Goal: Check status: Check status

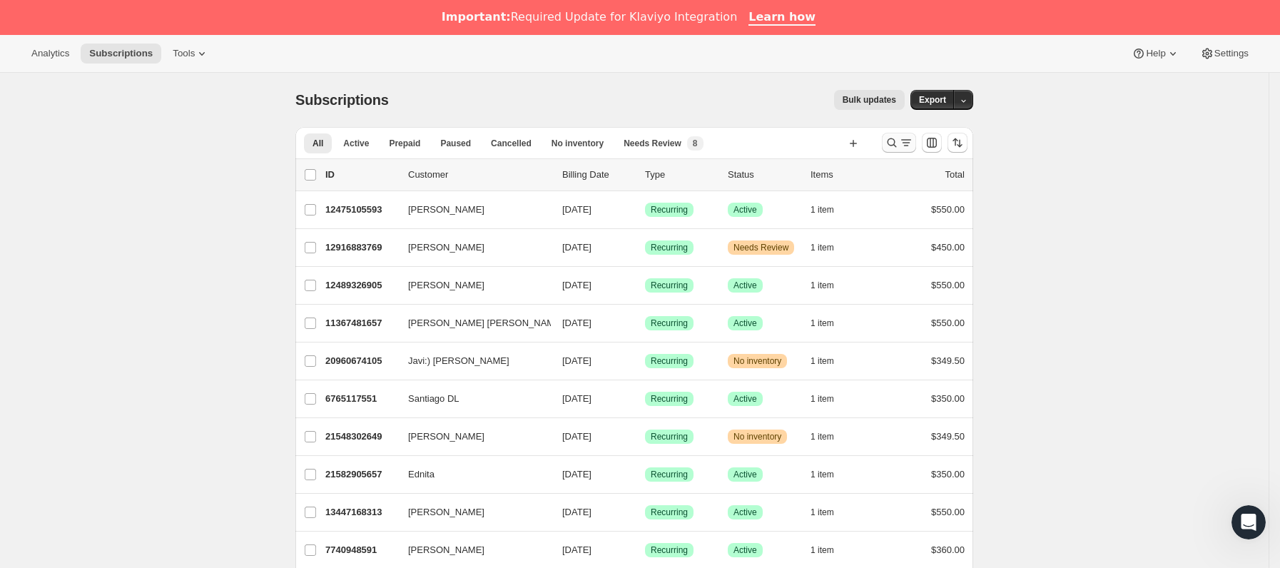
click at [897, 139] on icon "Buscar y filtrar resultados" at bounding box center [892, 142] width 9 height 9
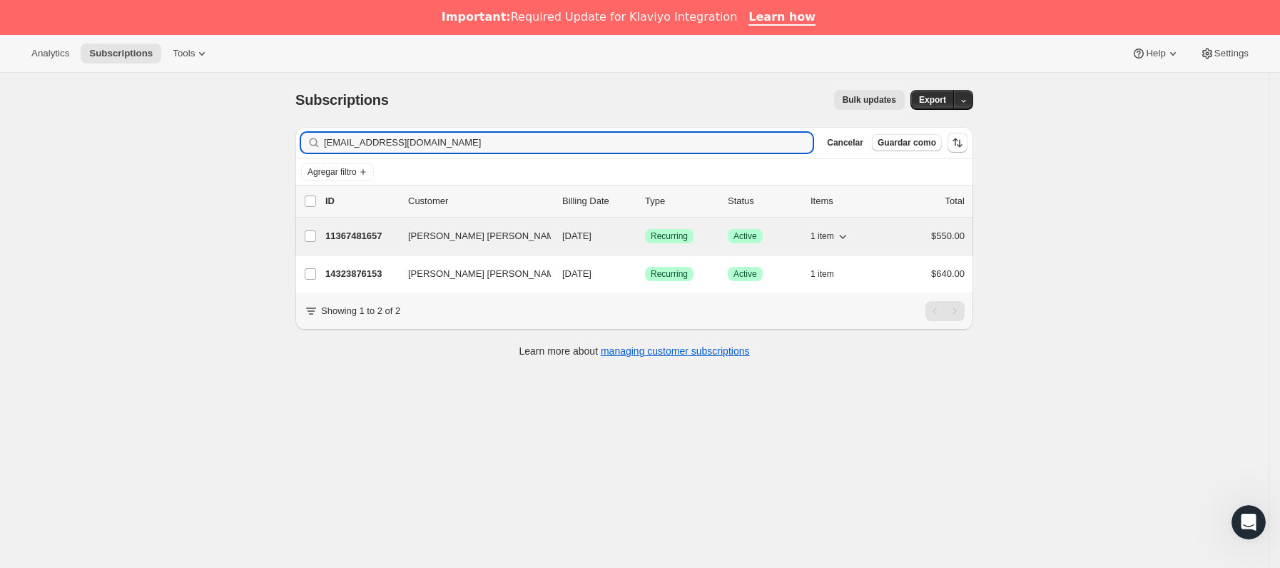
type input "[EMAIL_ADDRESS][DOMAIN_NAME]"
click at [394, 242] on p "11367481657" at bounding box center [360, 236] width 71 height 14
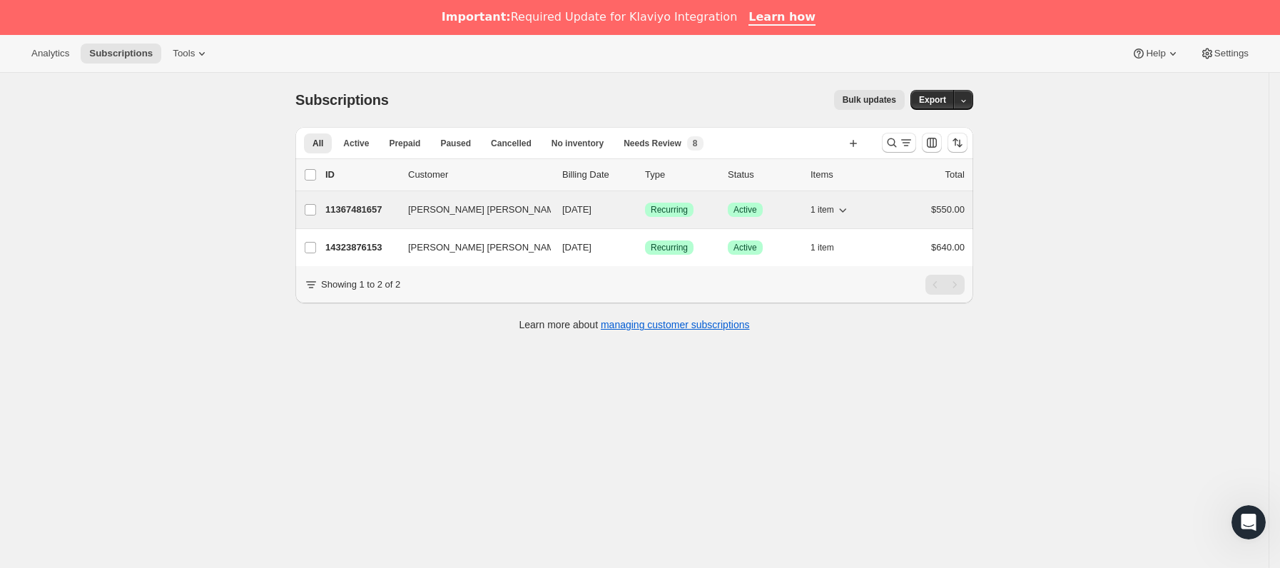
click at [430, 213] on span "[PERSON_NAME] [PERSON_NAME]" at bounding box center [485, 210] width 155 height 14
click at [386, 214] on p "11367481657" at bounding box center [360, 210] width 71 height 14
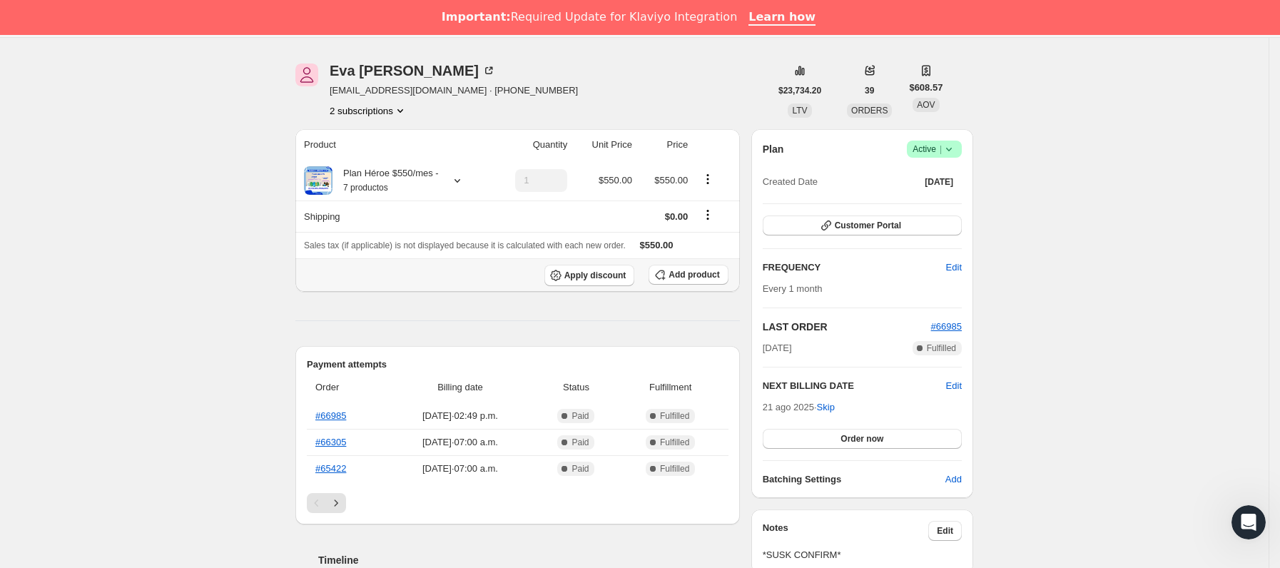
scroll to position [107, 0]
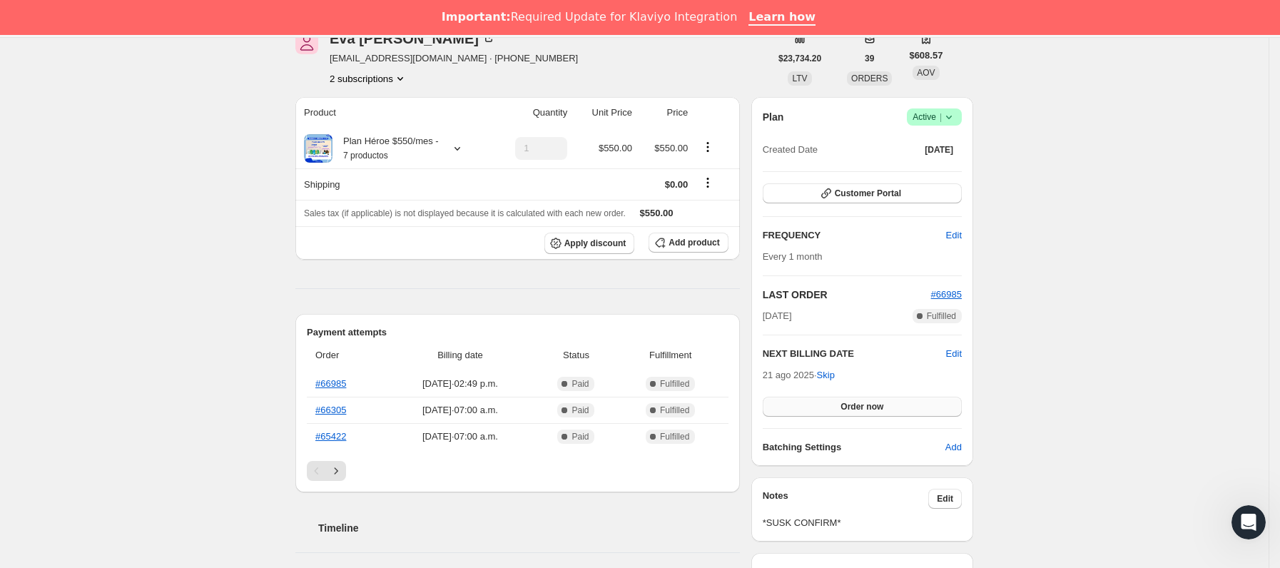
click at [919, 413] on button "Order now" at bounding box center [862, 407] width 199 height 20
click at [917, 411] on button "Click to confirm" at bounding box center [862, 407] width 199 height 20
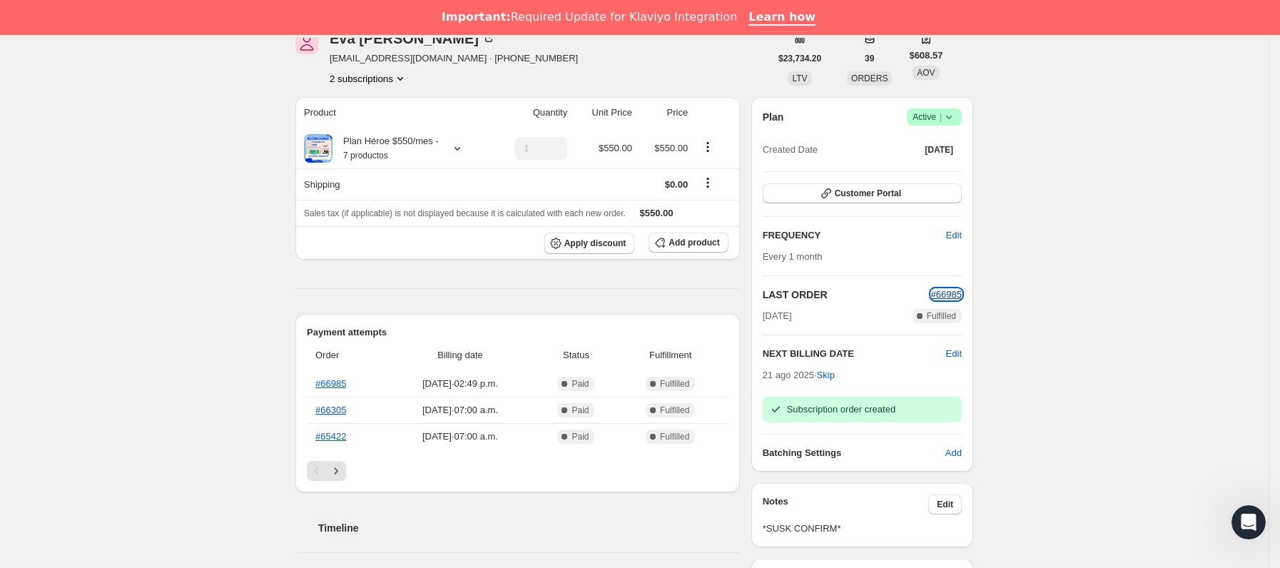
click at [953, 291] on span "#66985" at bounding box center [946, 294] width 31 height 11
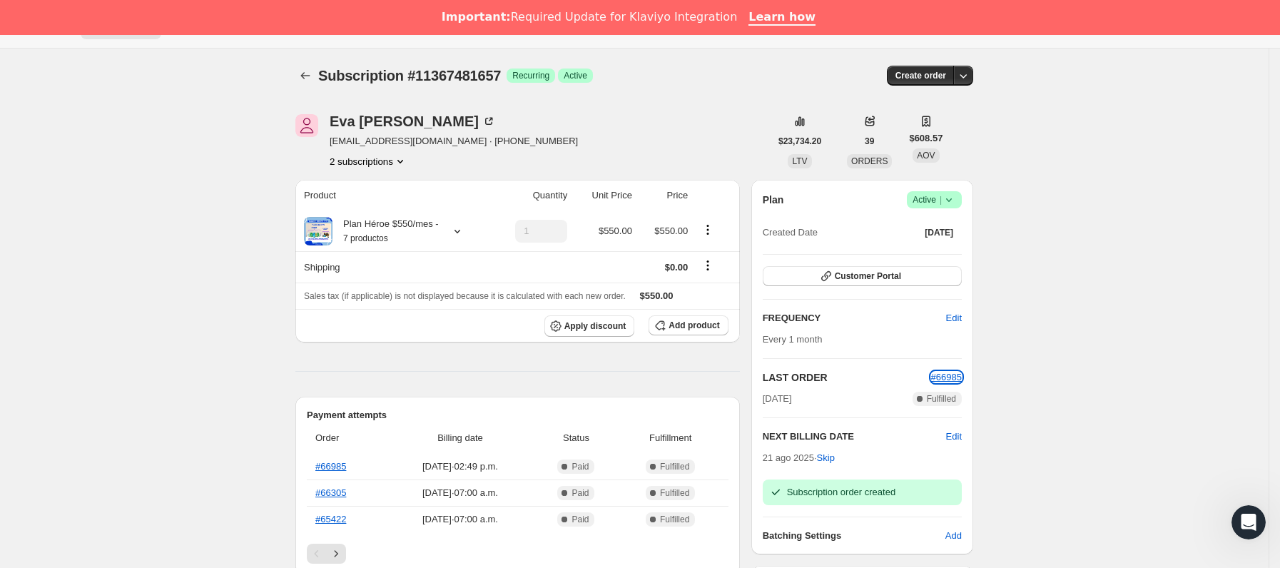
scroll to position [0, 0]
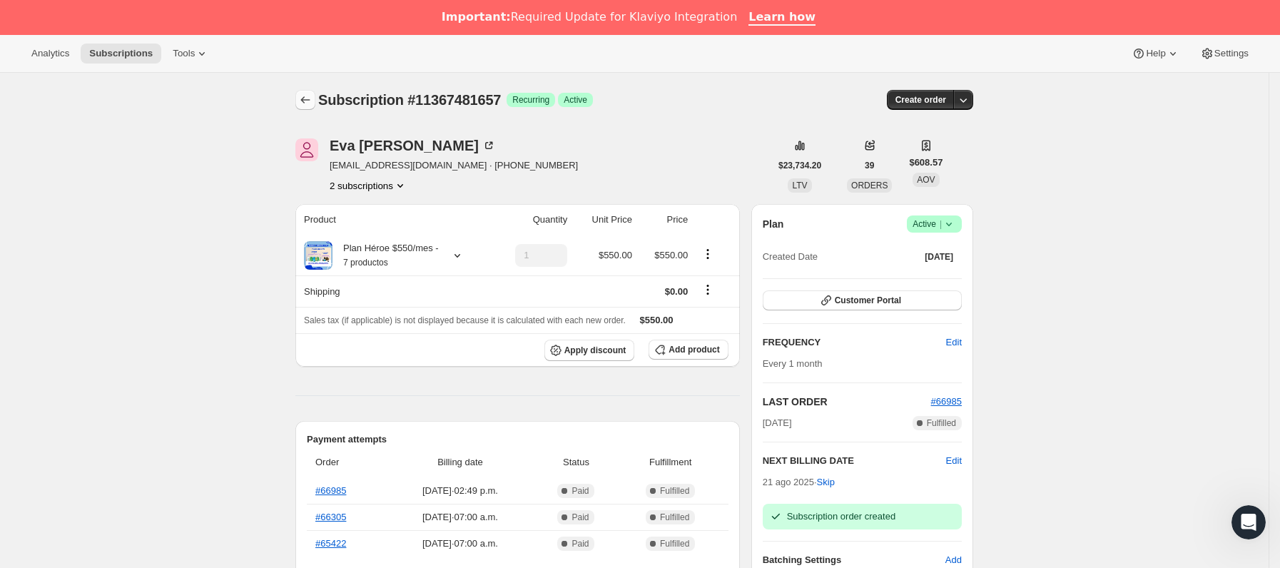
click at [309, 103] on icon "Subscriptions" at bounding box center [305, 100] width 14 height 14
